Goal: Check status: Check status

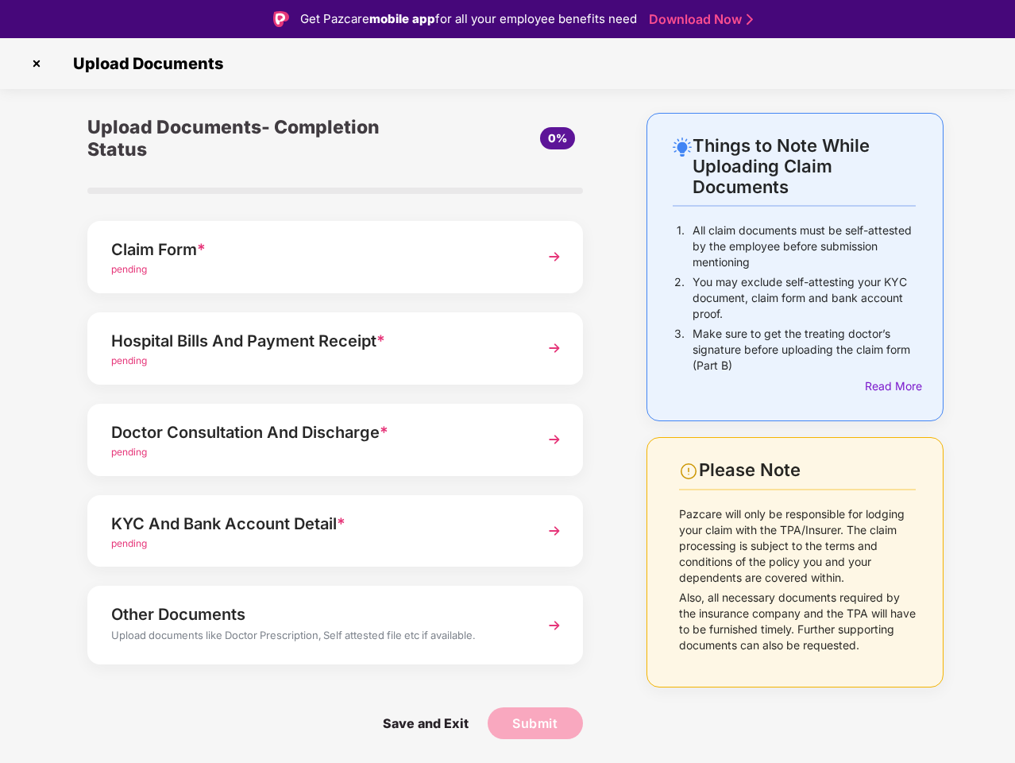
click at [37, 64] on img at bounding box center [36, 63] width 25 height 25
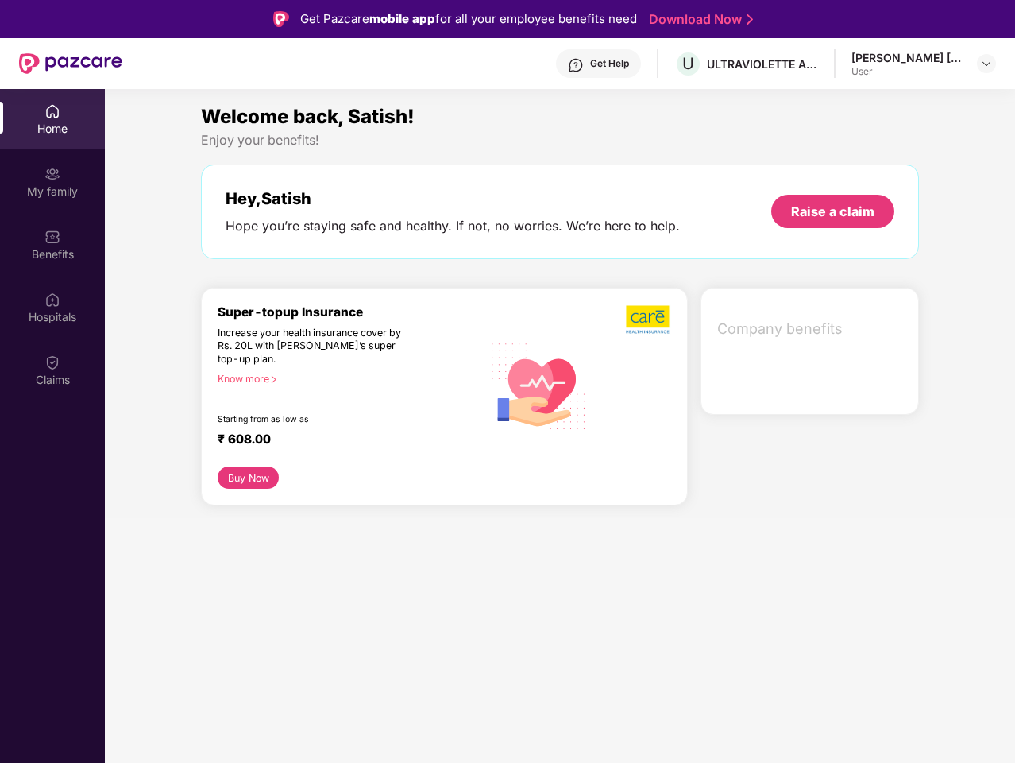
click at [891, 386] on div "Company benefits" at bounding box center [810, 351] width 219 height 127
click at [335, 257] on div "Hey, [PERSON_NAME] you’re staying safe and healthy. If not, no worries. We’re h…" at bounding box center [560, 211] width 718 height 95
click at [335, 348] on div "Increase your health insurance cover by Rs. 20L with [PERSON_NAME]’s super top-…" at bounding box center [316, 347] width 196 height 40
click at [335, 439] on div "₹ 608.00" at bounding box center [342, 440] width 249 height 19
click at [335, 531] on section "Welcome back, Satish! Enjoy your benefits! Hey, [PERSON_NAME] Hope you’re stayi…" at bounding box center [560, 470] width 911 height 763
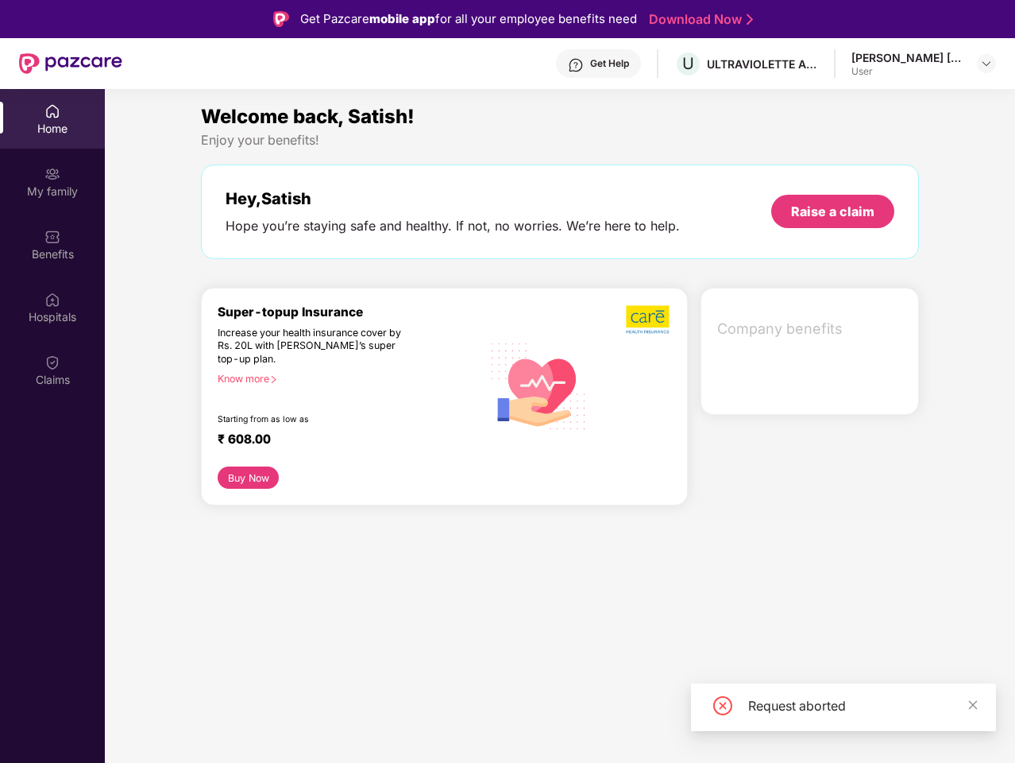
click at [335, 625] on section "Welcome back, Satish! Enjoy your benefits! Hey, [PERSON_NAME] Hope you’re stayi…" at bounding box center [560, 470] width 911 height 763
click at [425, 723] on section "Welcome back, Satish! Enjoy your benefits! Hey, [PERSON_NAME] Hope you’re stayi…" at bounding box center [560, 470] width 911 height 763
click at [536, 723] on section "Welcome back, Satish! Enjoy your benefits! Hey, [PERSON_NAME] Hope you’re stayi…" at bounding box center [560, 470] width 911 height 763
